Goal: Task Accomplishment & Management: Manage account settings

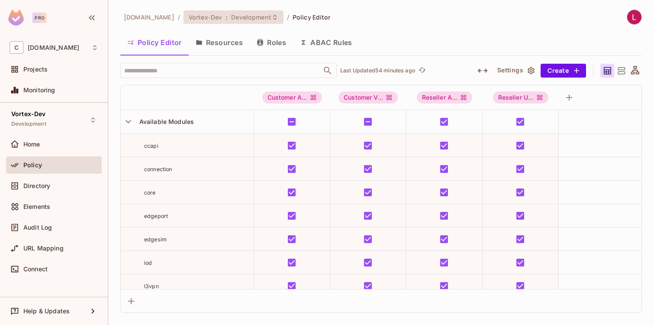
scroll to position [2804, 0]
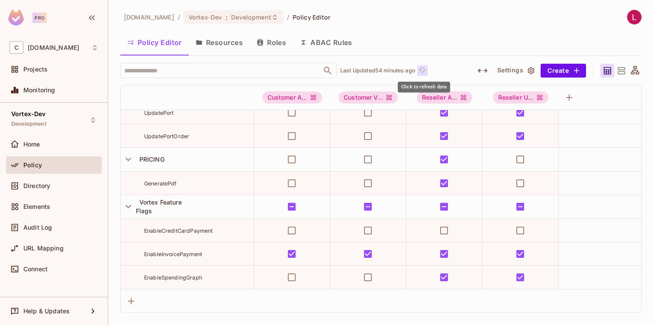
click at [428, 72] on button "Click to refresh data" at bounding box center [422, 70] width 10 height 10
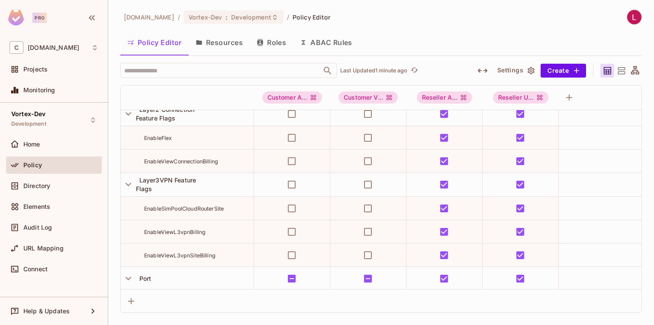
scroll to position [2467, 0]
click at [264, 19] on span "Development" at bounding box center [251, 17] width 40 height 8
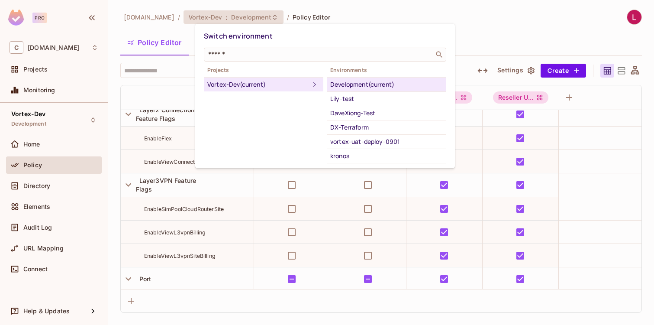
click at [349, 84] on div "Development (current)" at bounding box center [386, 84] width 113 height 10
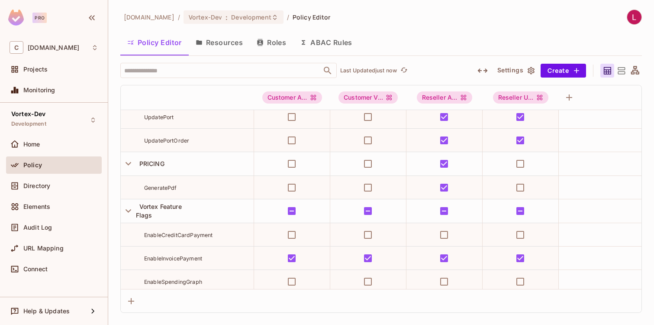
scroll to position [2593, 0]
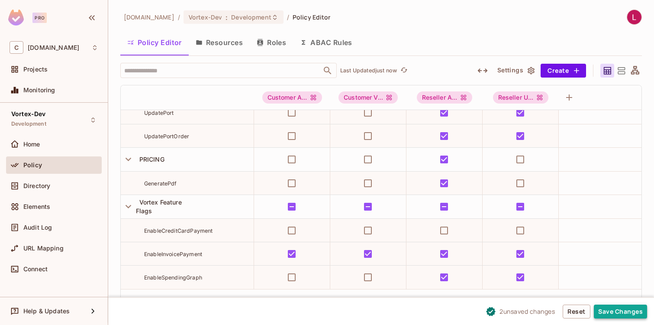
click at [617, 311] on button "Save Changes" at bounding box center [620, 311] width 53 height 14
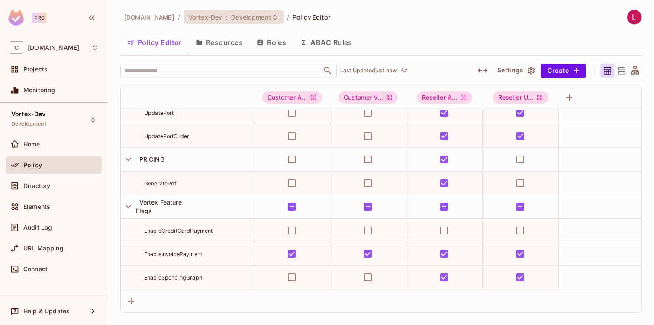
click at [258, 18] on span "Development" at bounding box center [251, 17] width 40 height 8
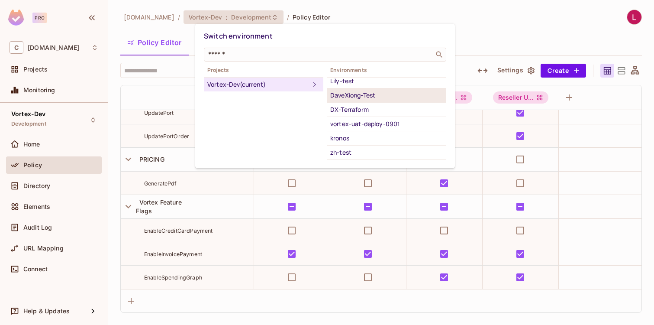
scroll to position [0, 0]
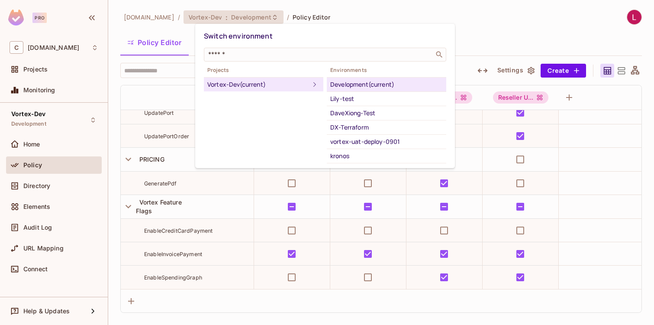
click at [309, 83] on icon at bounding box center [314, 84] width 10 height 10
click at [309, 84] on icon at bounding box center [314, 84] width 10 height 10
click at [499, 27] on div at bounding box center [327, 162] width 654 height 325
